Goal: Task Accomplishment & Management: Use online tool/utility

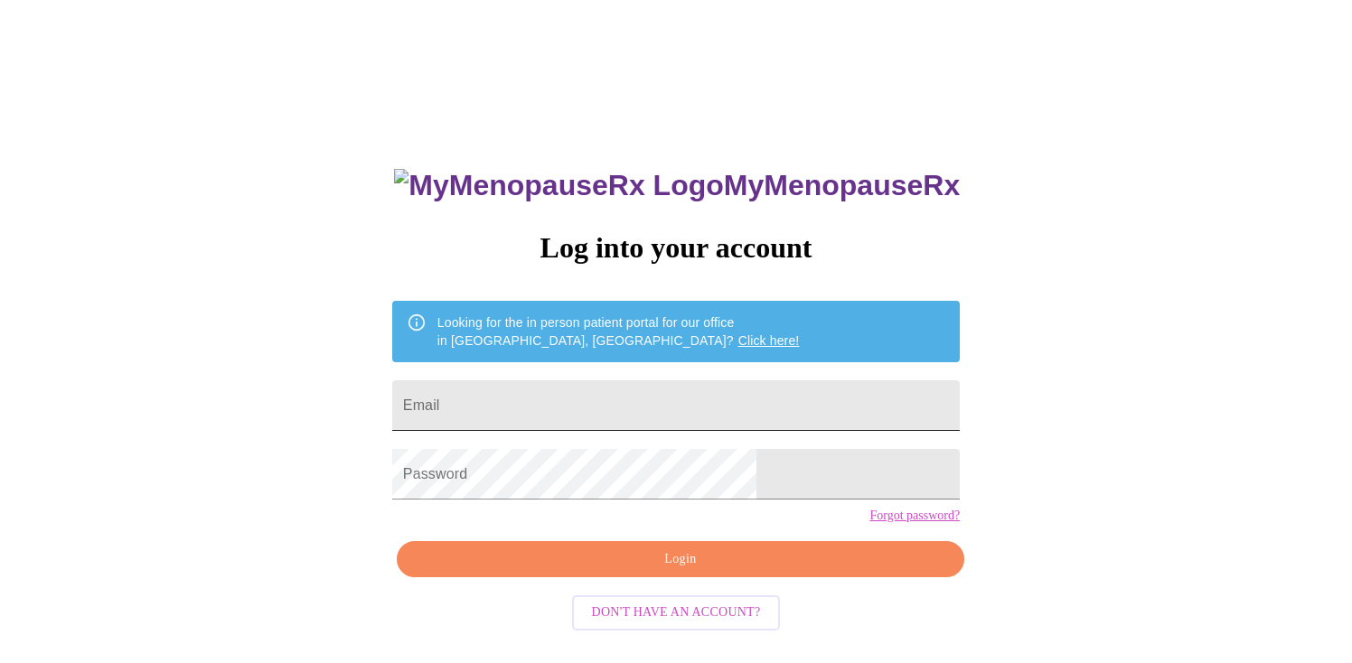
click at [711, 392] on input "Email" at bounding box center [675, 405] width 567 height 51
type input "[EMAIL_ADDRESS][DOMAIN_NAME]"
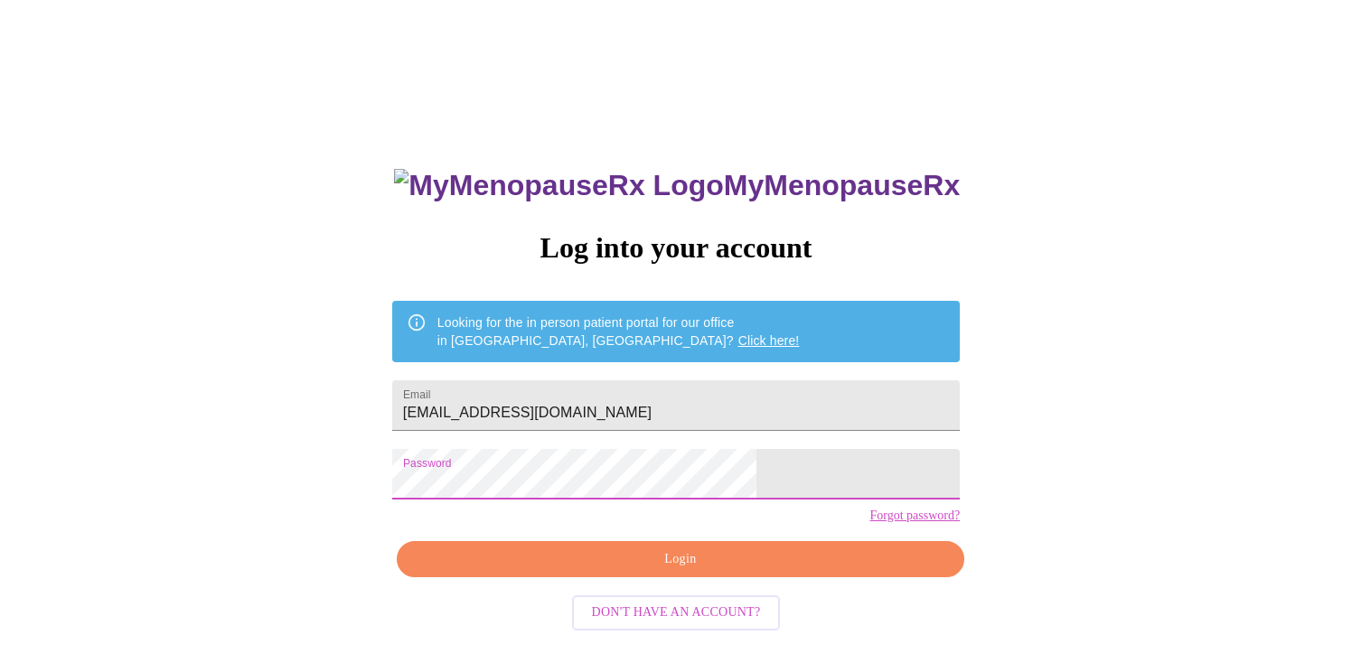
click at [671, 571] on span "Login" at bounding box center [680, 559] width 526 height 23
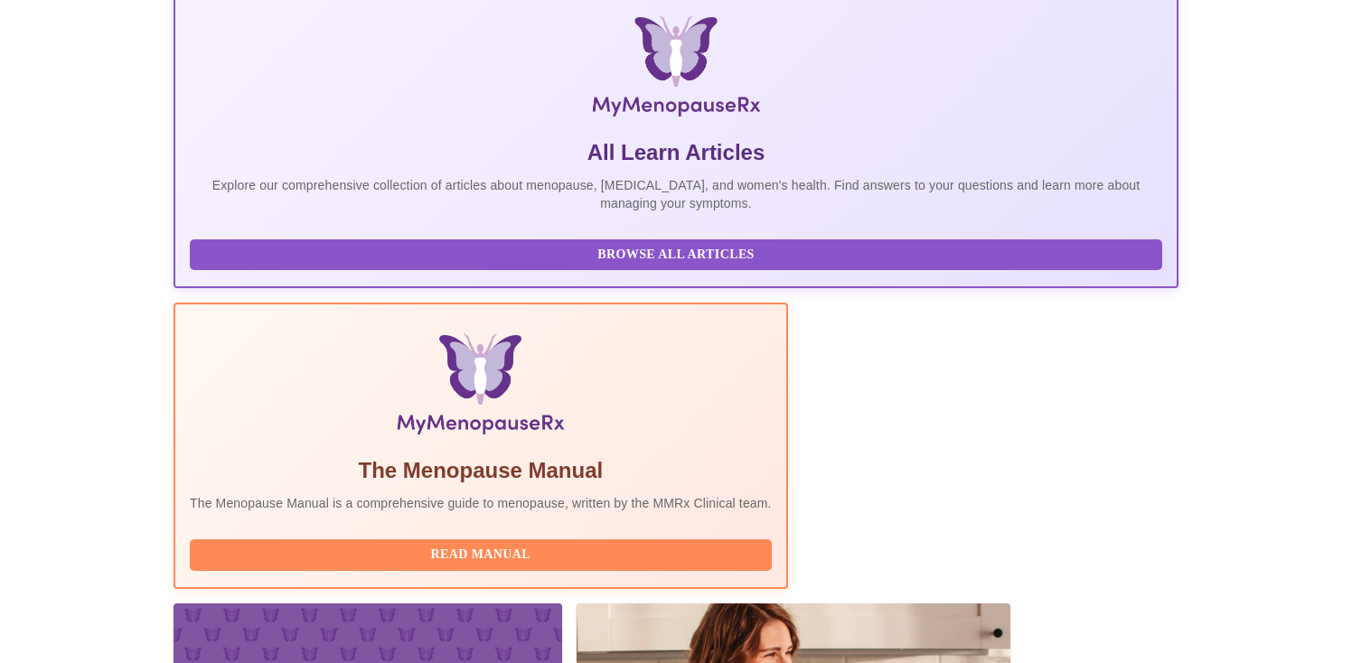
scroll to position [325, 0]
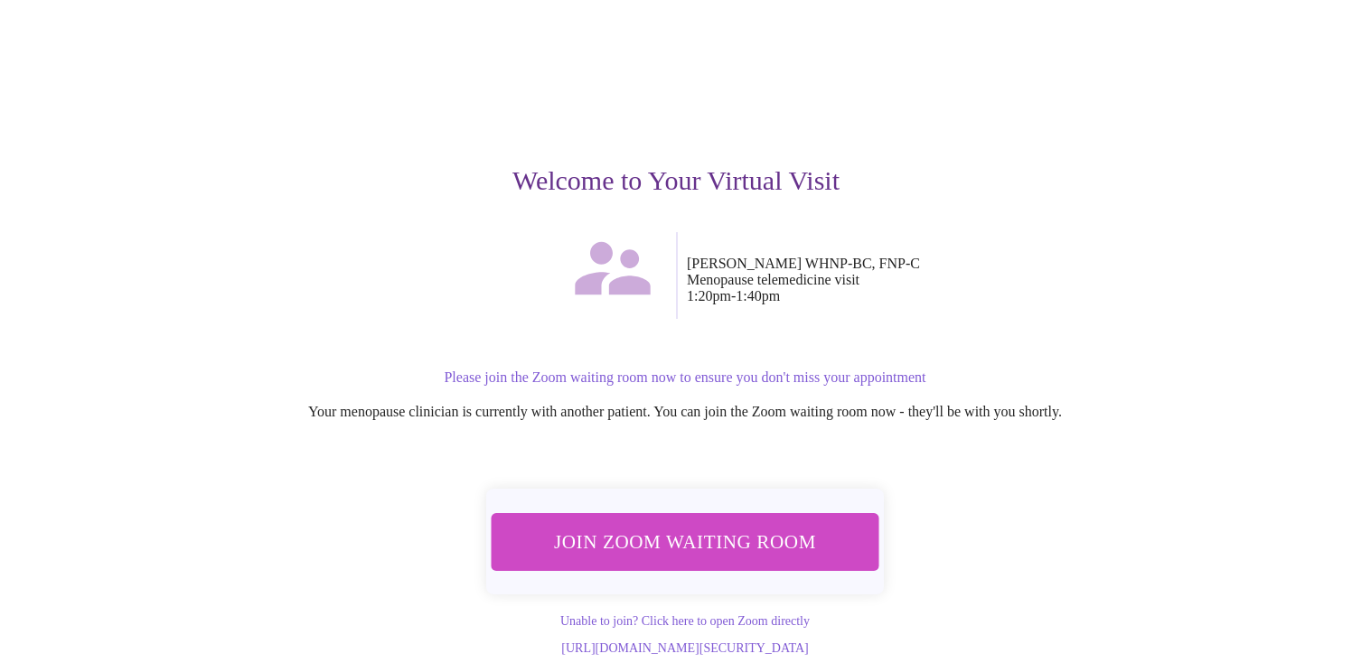
scroll to position [81, 0]
click at [745, 531] on span "Join Zoom Waiting Room" at bounding box center [685, 541] width 340 height 33
click at [669, 530] on span "Join Zoom Waiting Room" at bounding box center [685, 541] width 340 height 33
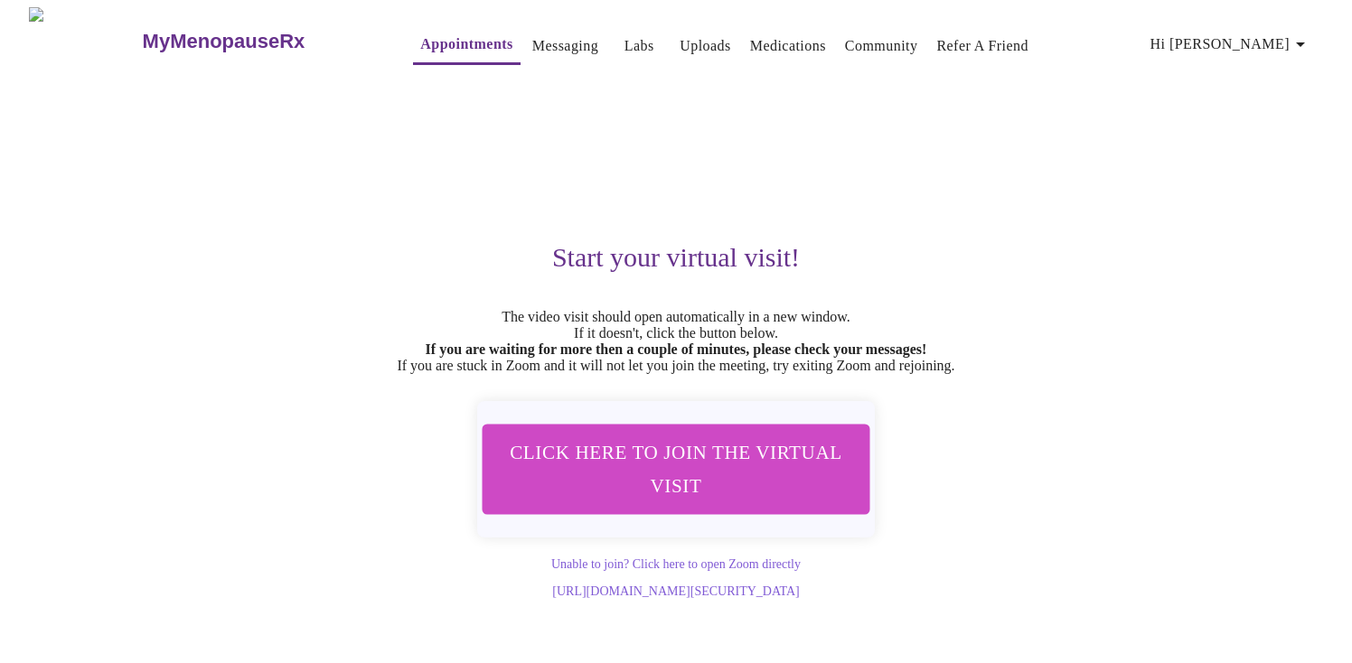
scroll to position [0, 0]
